Goal: Find specific page/section: Find specific page/section

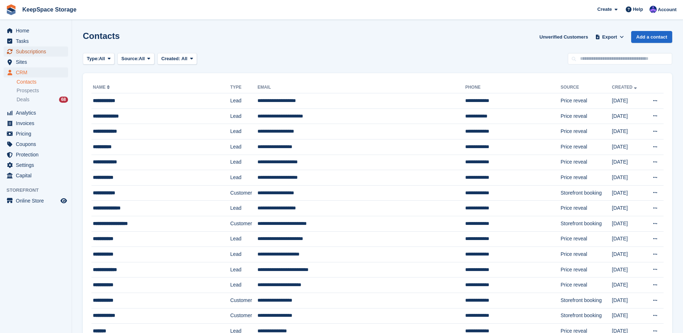
click at [41, 50] on span "Subscriptions" at bounding box center [37, 51] width 43 height 10
